Goal: Task Accomplishment & Management: Manage account settings

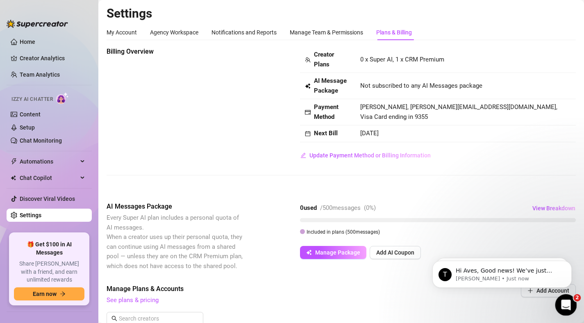
click at [568, 307] on icon "Open Intercom Messenger" at bounding box center [565, 304] width 14 height 14
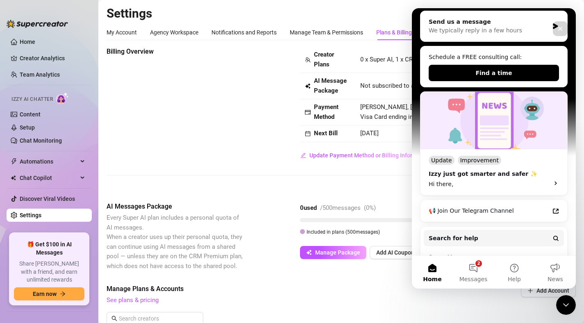
scroll to position [97, 0]
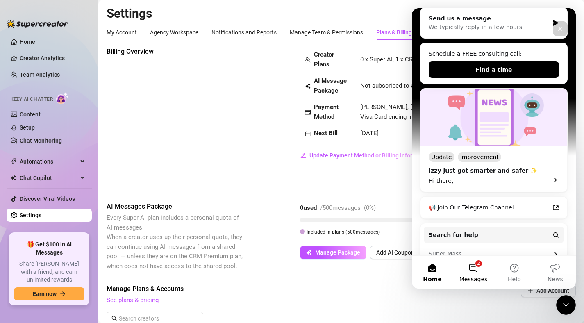
click at [477, 273] on button "2 Messages" at bounding box center [473, 272] width 41 height 33
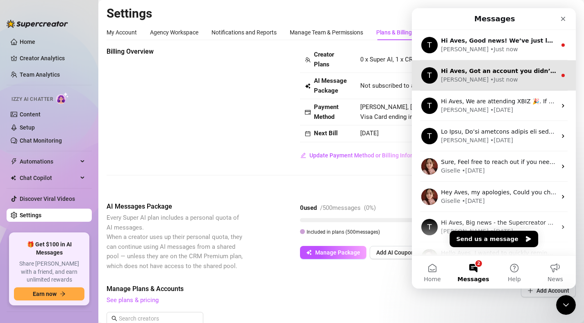
click at [506, 79] on div "[PERSON_NAME] • Just now" at bounding box center [499, 79] width 116 height 9
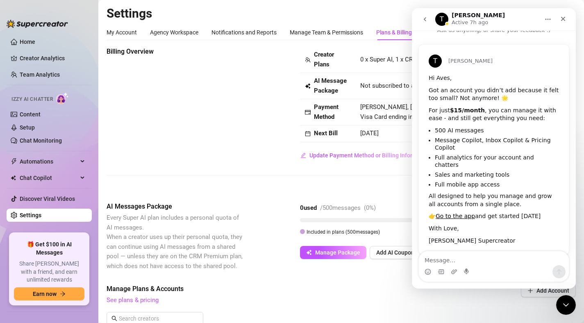
scroll to position [16, 0]
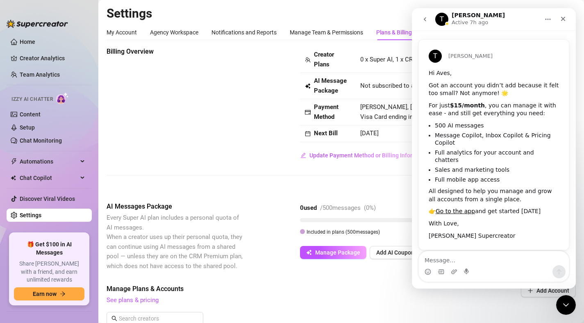
click at [425, 17] on icon "go back" at bounding box center [425, 19] width 2 height 4
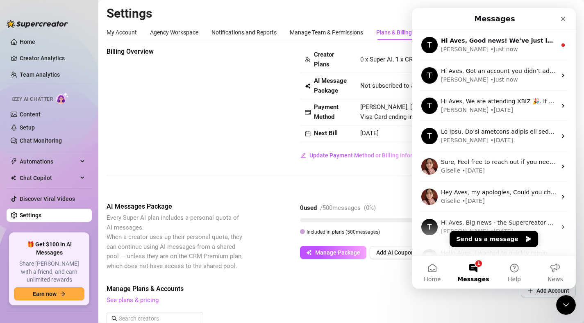
scroll to position [0, 0]
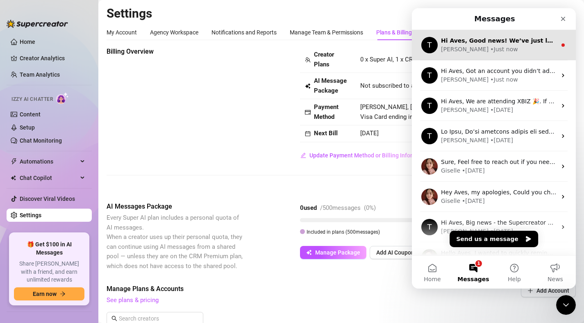
click at [517, 56] on div "T Hi Aves, Good news! We’ve just launched our Referral Program 🚀 Invite your fr…" at bounding box center [494, 45] width 164 height 30
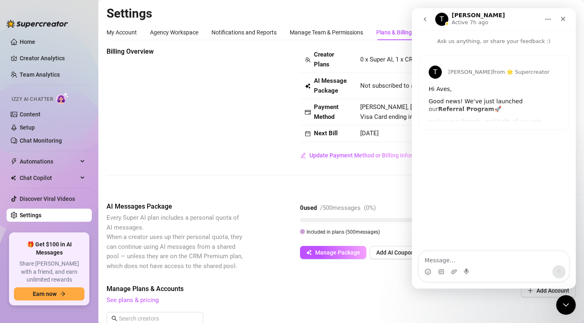
click at [463, 105] on div "T [PERSON_NAME] from 🌟 Supercreator Hi Aves, Good news! We’ve just launched our…" at bounding box center [494, 93] width 150 height 74
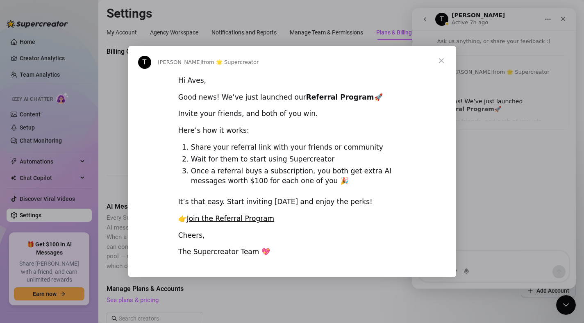
click at [446, 62] on span "Close" at bounding box center [442, 61] width 30 height 30
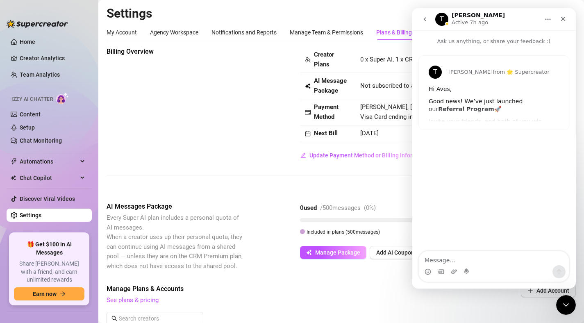
click at [425, 23] on button "go back" at bounding box center [425, 19] width 16 height 16
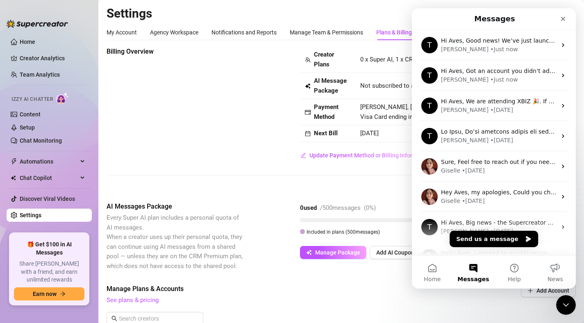
click at [271, 156] on div "Billing Overview Creator Plans 0 x Super AI, 1 x CRM Premium AI Message Package…" at bounding box center [341, 104] width 469 height 115
click at [567, 17] on div "Close" at bounding box center [563, 18] width 15 height 15
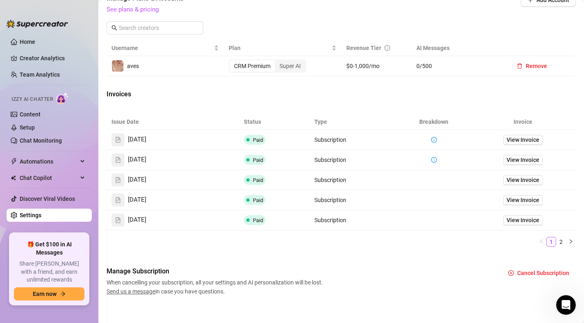
scroll to position [294, 0]
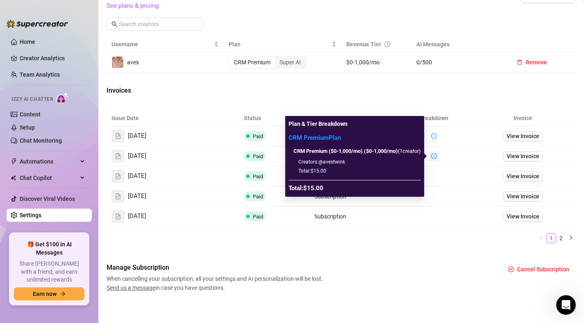
click at [434, 155] on icon "info-circle" at bounding box center [434, 156] width 6 height 6
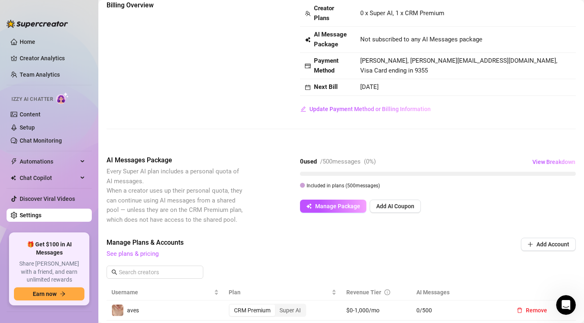
scroll to position [0, 0]
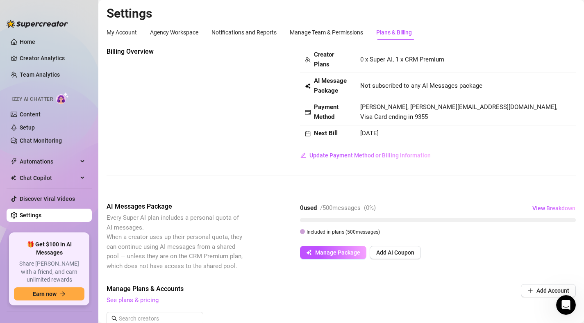
click at [402, 32] on div "Plans & Billing" at bounding box center [394, 32] width 36 height 9
click at [329, 31] on div "Manage Team & Permissions" at bounding box center [326, 32] width 73 height 9
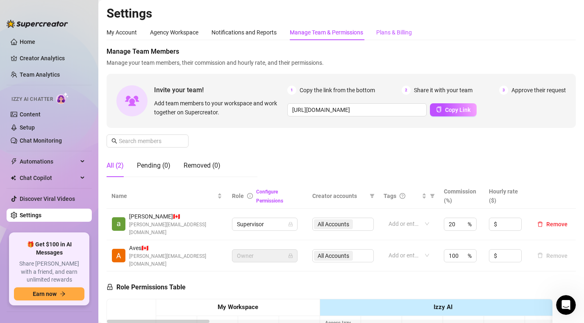
click at [379, 31] on div "Plans & Billing" at bounding box center [394, 32] width 36 height 9
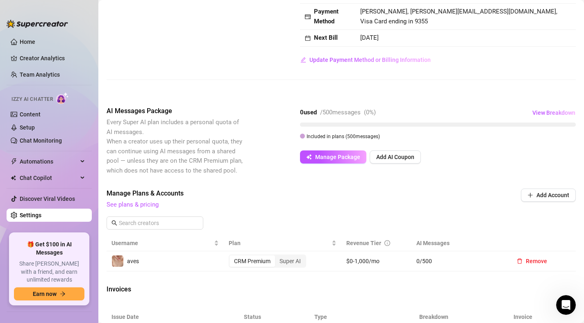
scroll to position [98, 0]
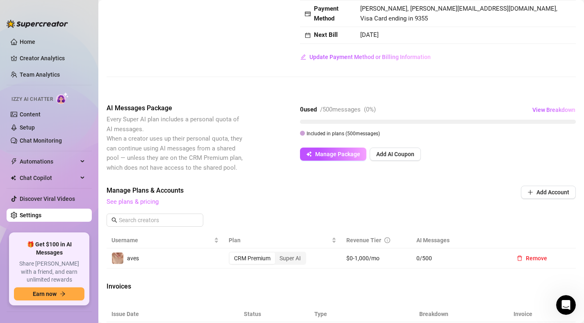
click at [156, 203] on link "See plans & pricing" at bounding box center [133, 201] width 52 height 7
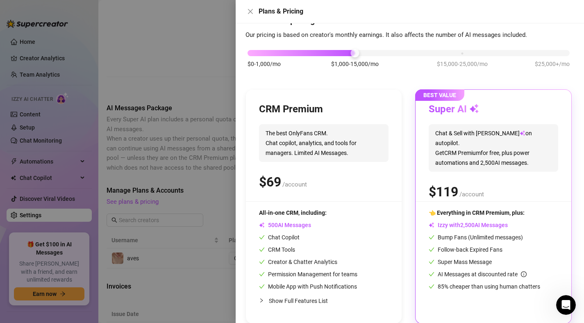
scroll to position [40, 0]
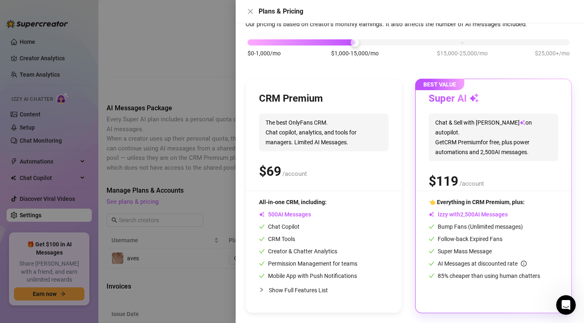
click at [337, 171] on div "$ /account" at bounding box center [324, 171] width 130 height 20
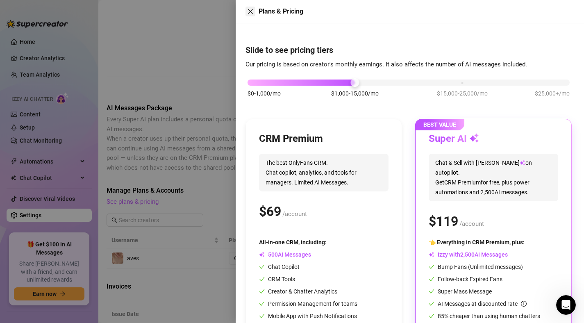
click at [252, 13] on icon "close" at bounding box center [250, 11] width 5 height 5
